Goal: Transaction & Acquisition: Obtain resource

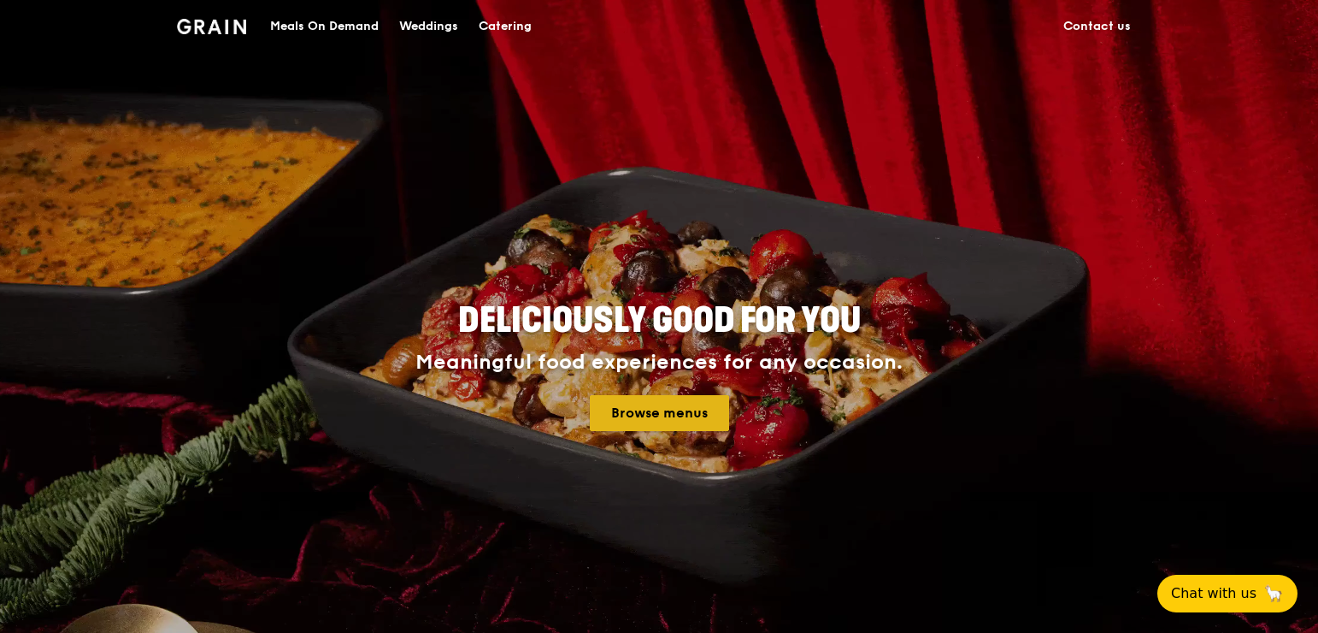
click at [691, 412] on link "Browse menus" at bounding box center [659, 413] width 139 height 36
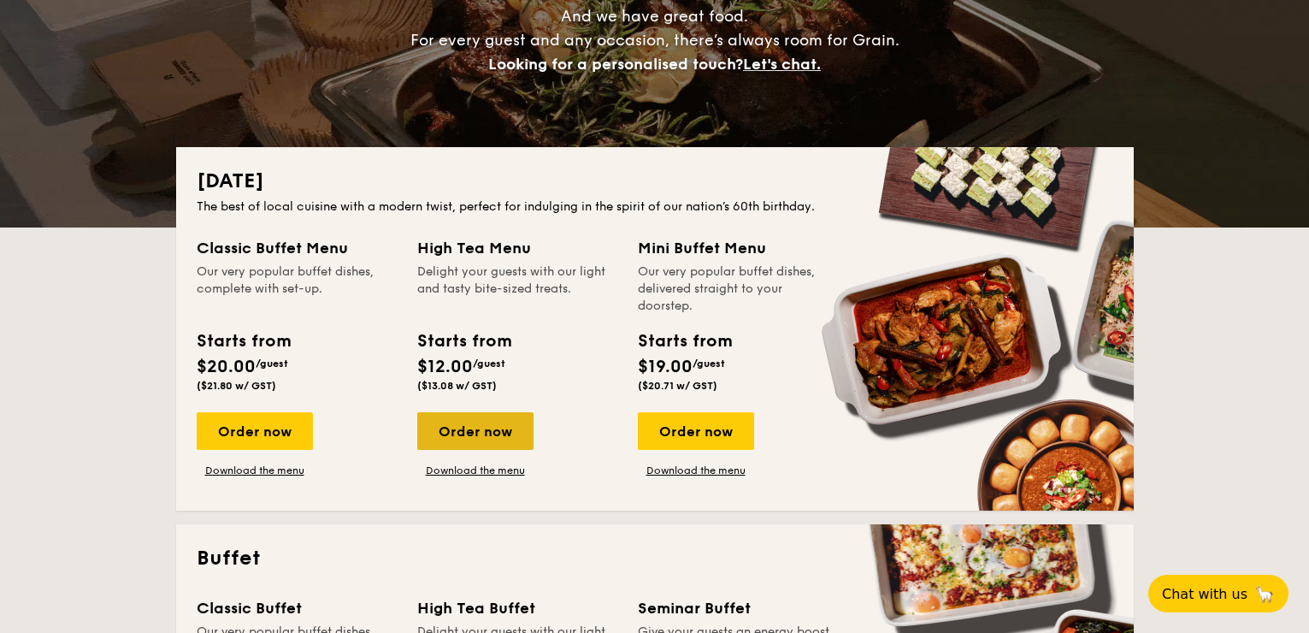
scroll to position [256, 0]
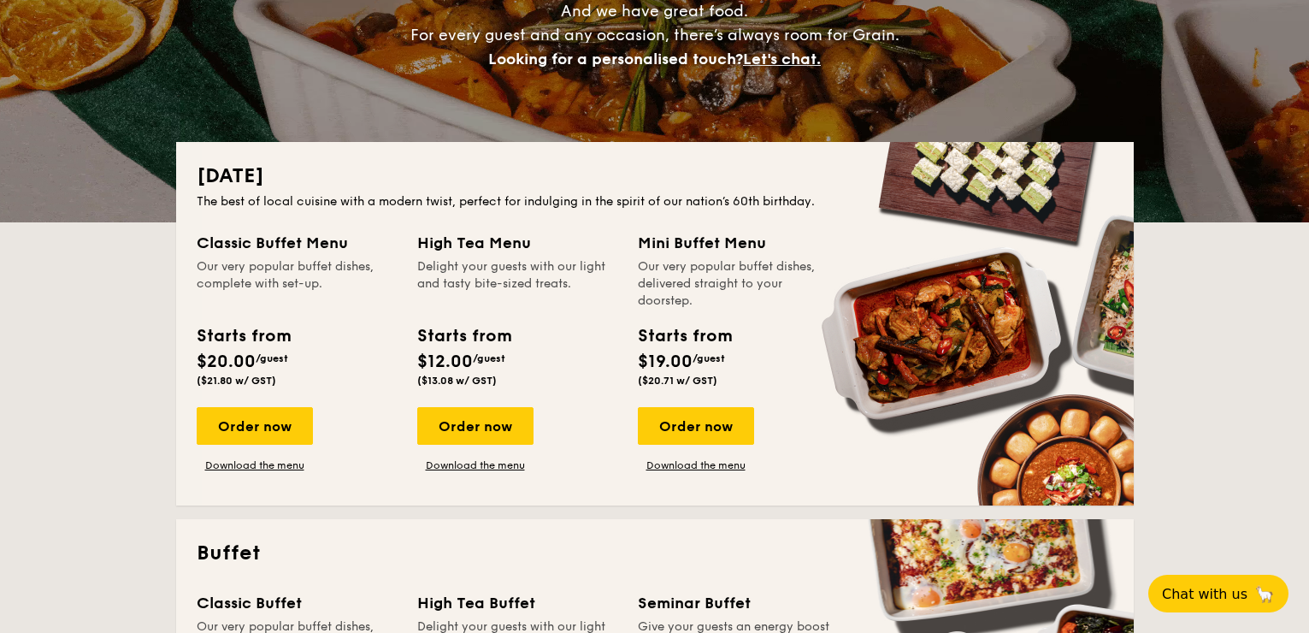
drag, startPoint x: 724, startPoint y: 243, endPoint x: 719, endPoint y: 312, distance: 69.4
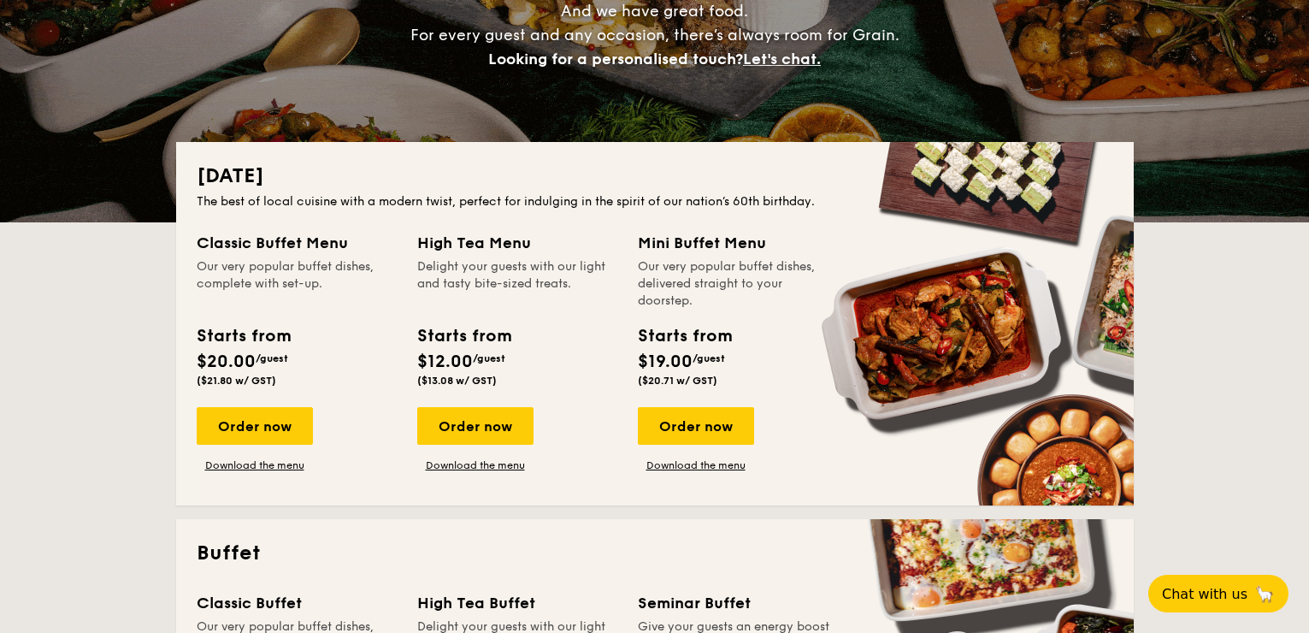
click at [719, 312] on div "Mini Buffet Menu Our very popular buffet dishes, delivered straight to your doo…" at bounding box center [738, 312] width 200 height 162
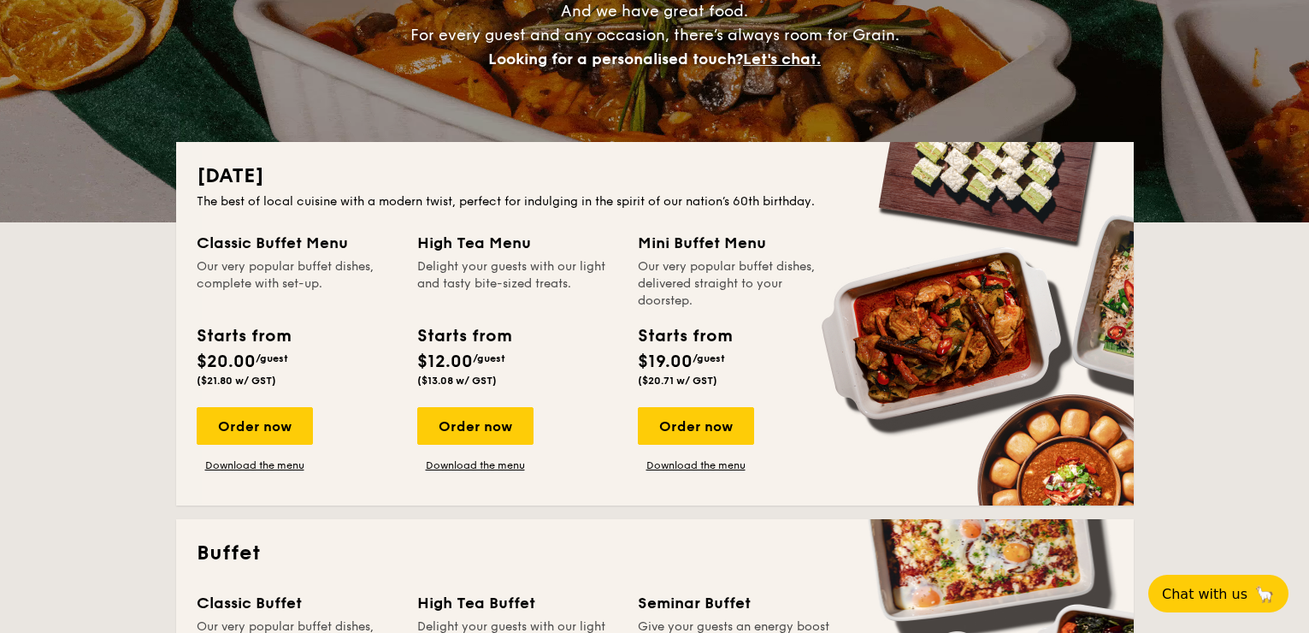
click at [719, 312] on div "Mini Buffet Menu Our very popular buffet dishes, delivered straight to your doo…" at bounding box center [738, 312] width 200 height 162
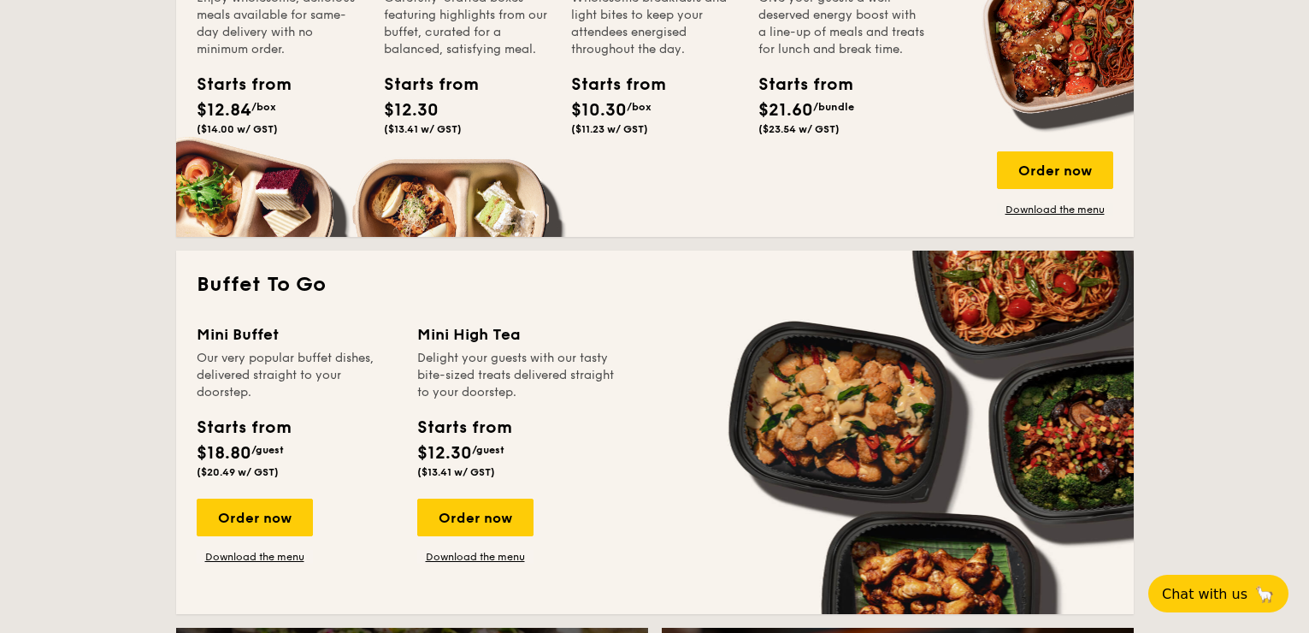
scroll to position [1368, 0]
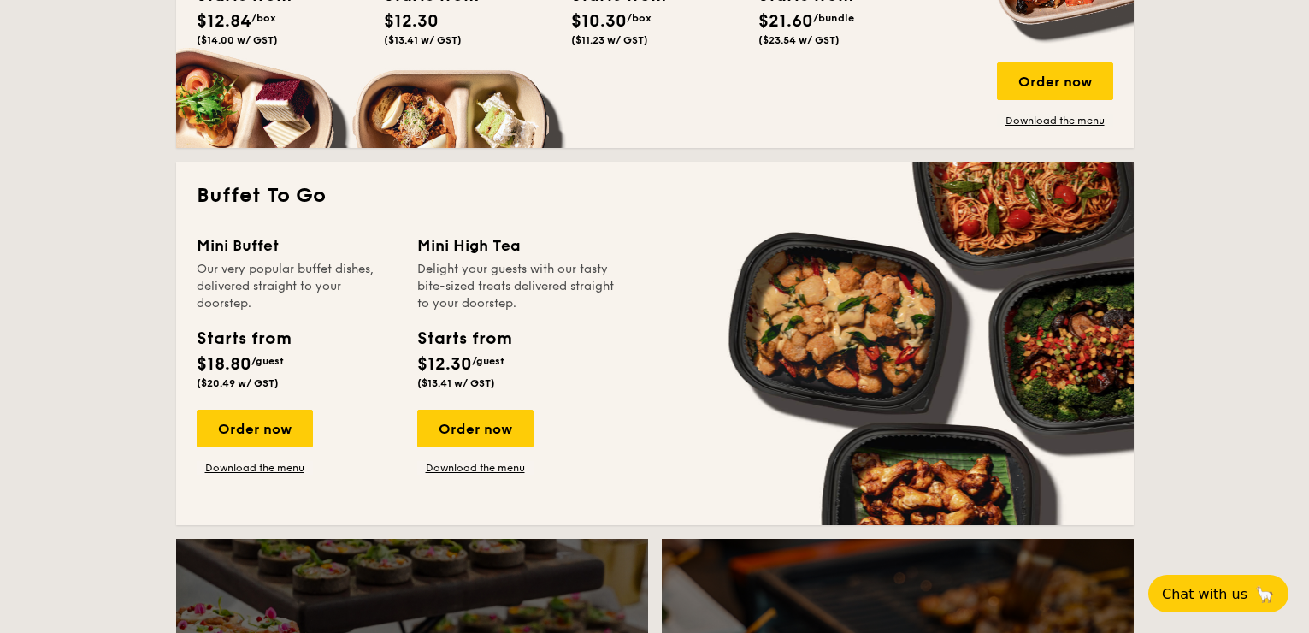
drag, startPoint x: 275, startPoint y: 270, endPoint x: 286, endPoint y: 303, distance: 34.9
click at [286, 303] on div "Our very popular buffet dishes, delivered straight to your doorstep." at bounding box center [297, 286] width 200 height 51
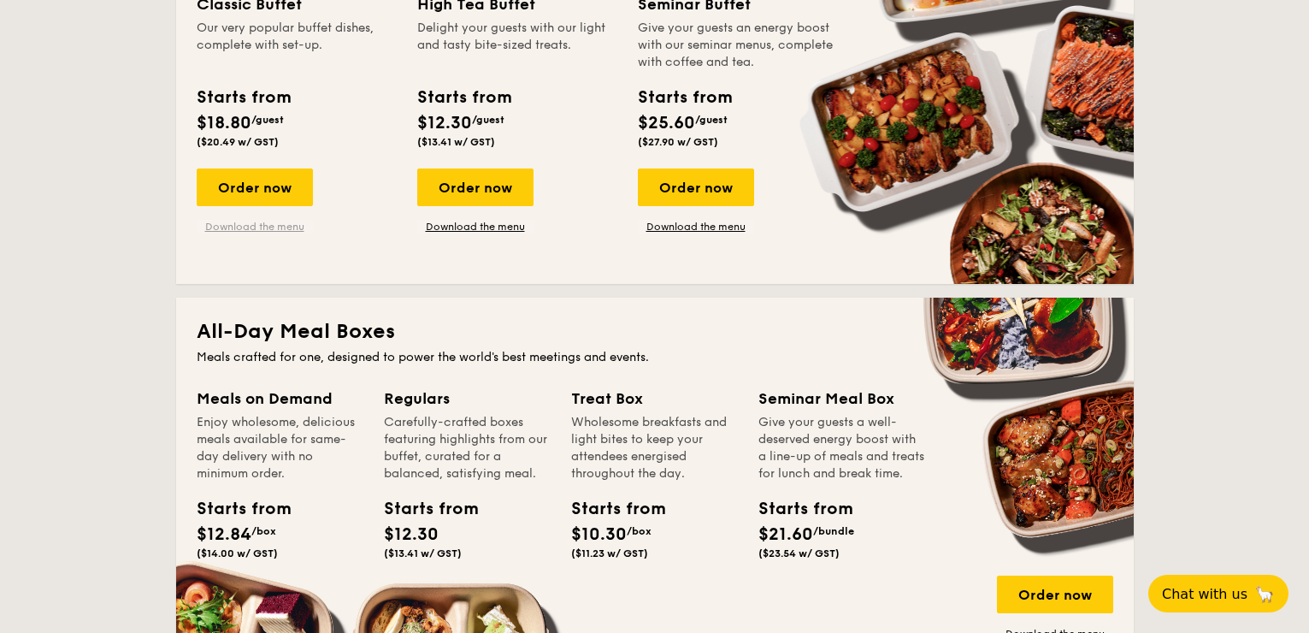
click at [276, 228] on link "Download the menu" at bounding box center [255, 227] width 116 height 14
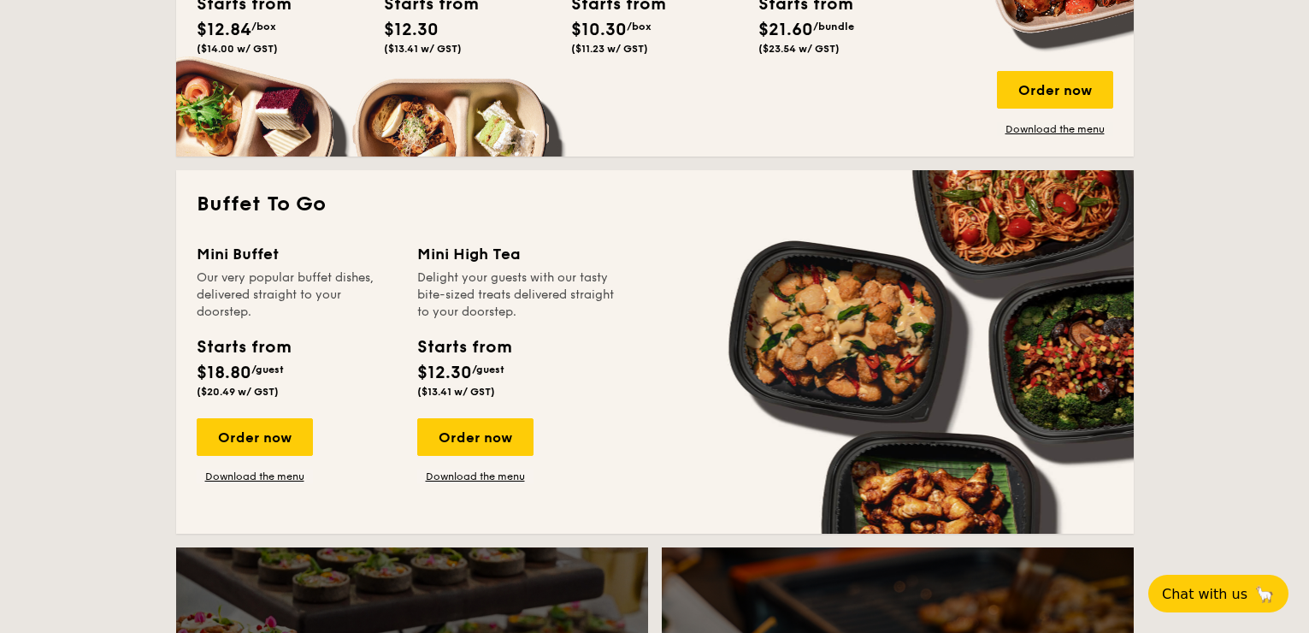
scroll to position [1539, 0]
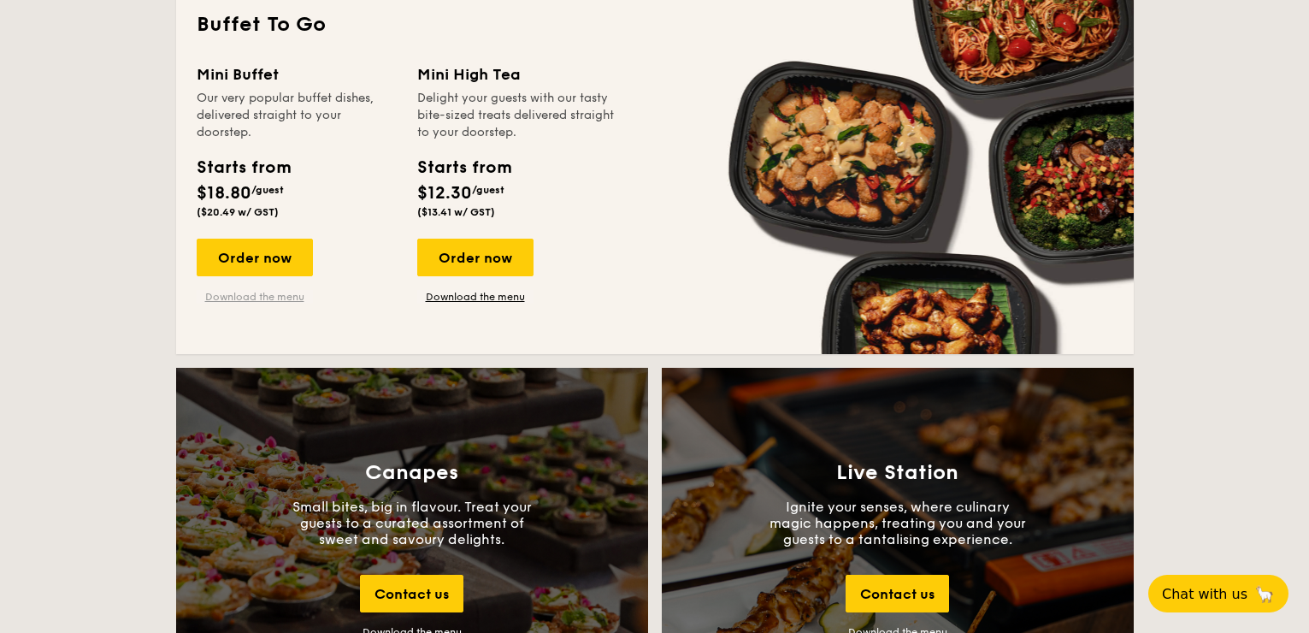
click at [283, 296] on link "Download the menu" at bounding box center [255, 297] width 116 height 14
